Goal: Task Accomplishment & Management: Use online tool/utility

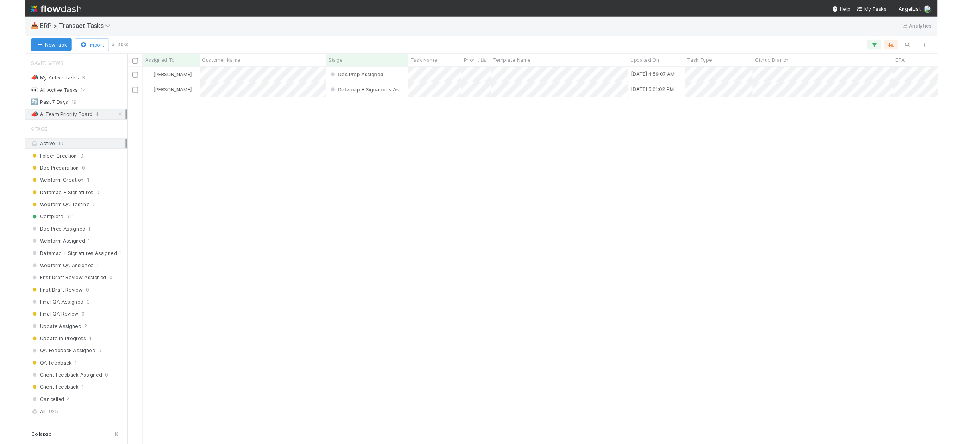
scroll to position [390, 846]
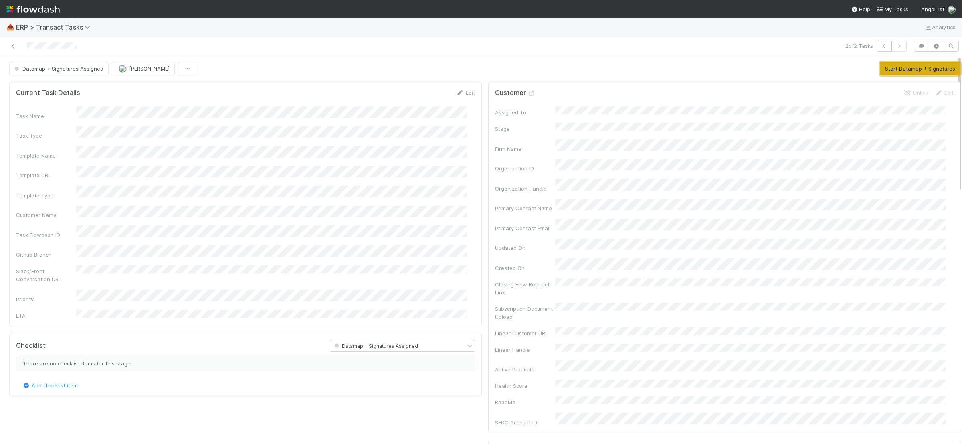
click at [880, 70] on button "Start Datamap + Signatures" at bounding box center [920, 69] width 81 height 14
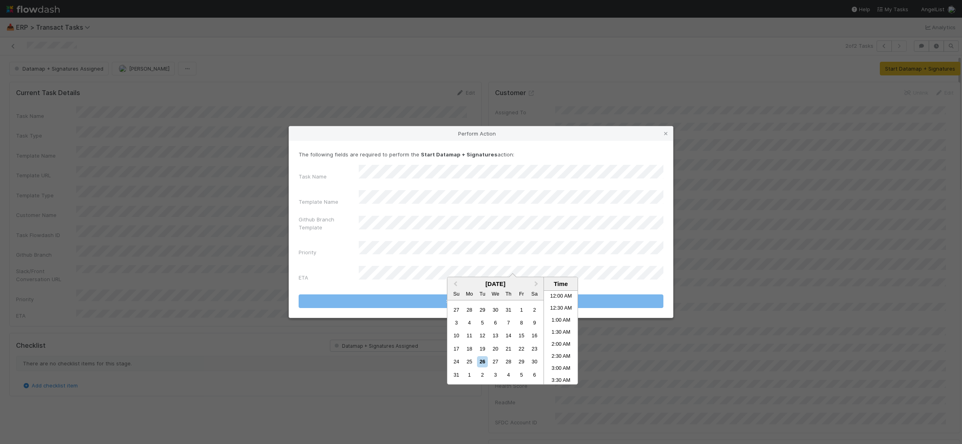
scroll to position [368, 0]
click at [497, 364] on div "27" at bounding box center [495, 361] width 11 height 11
click at [563, 305] on li "2:00 AM" at bounding box center [561, 302] width 34 height 12
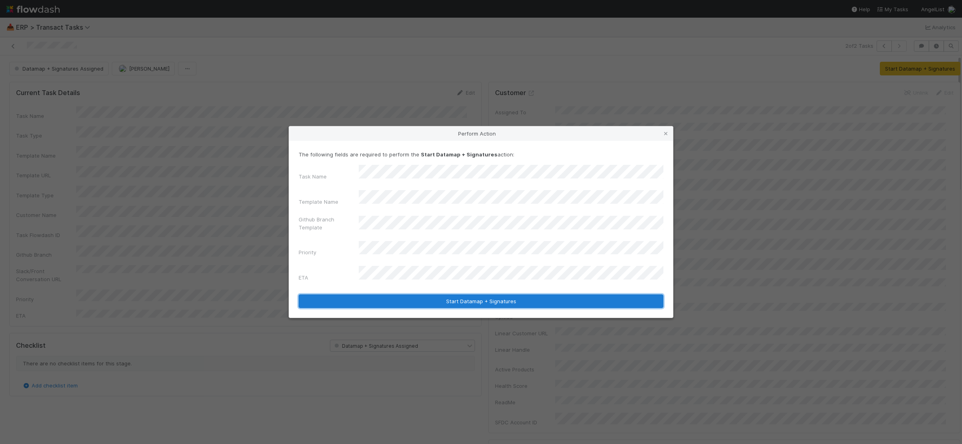
click at [564, 294] on button "Start Datamap + Signatures" at bounding box center [481, 301] width 365 height 14
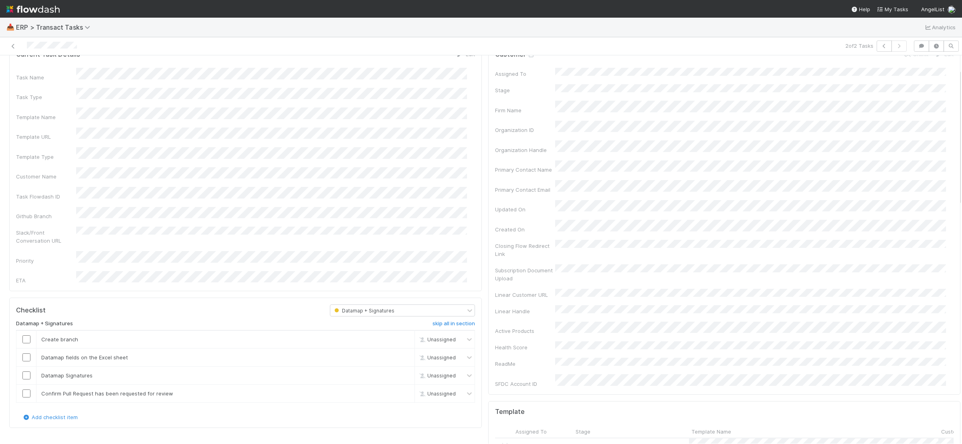
scroll to position [32, 0]
click at [28, 341] on input "checkbox" at bounding box center [26, 345] width 8 height 8
checkbox input "true"
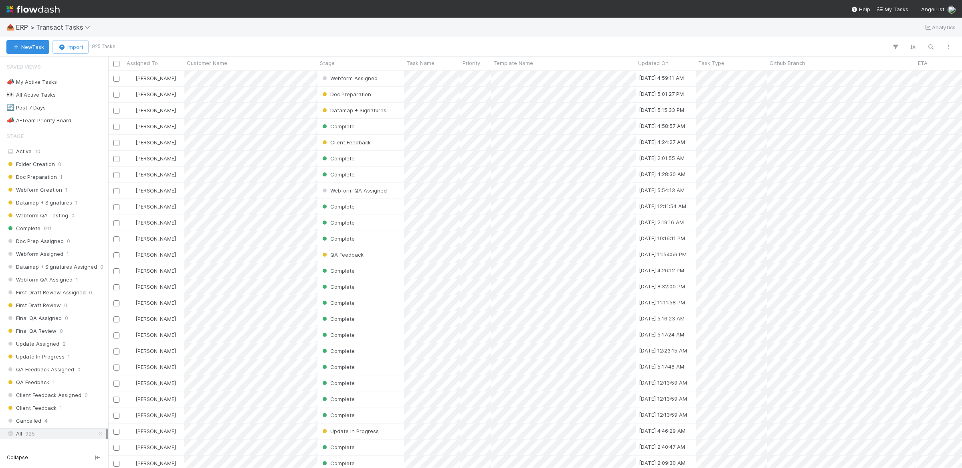
scroll to position [390, 846]
click at [87, 120] on div "📣 A-Team Priority Board 4" at bounding box center [56, 120] width 100 height 10
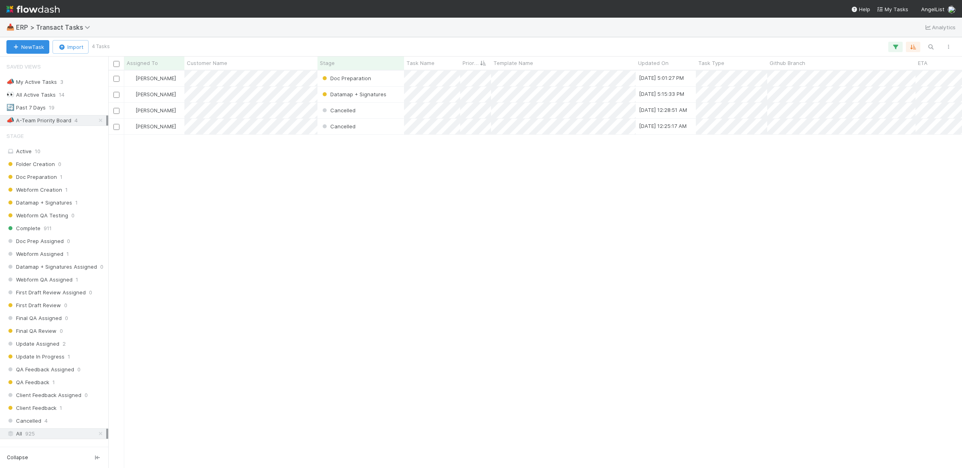
scroll to position [390, 846]
